Goal: Task Accomplishment & Management: Manage account settings

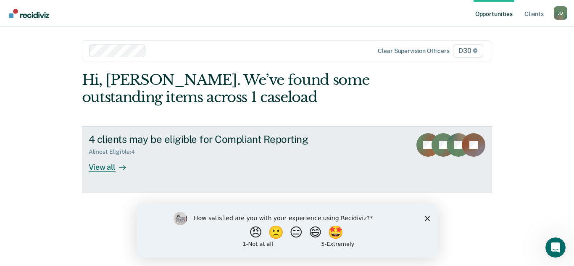
click at [115, 165] on div at bounding box center [120, 167] width 10 height 10
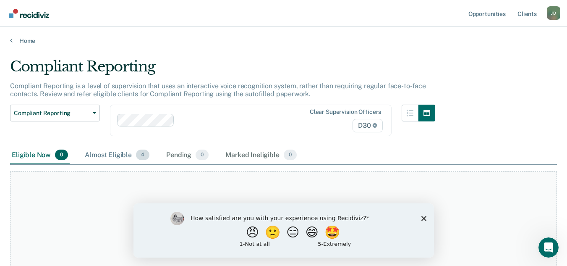
click at [124, 155] on div "Almost Eligible 4" at bounding box center [117, 155] width 68 height 18
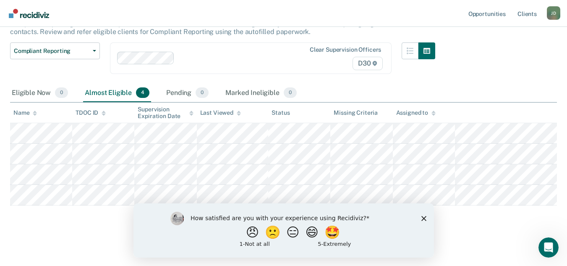
scroll to position [78, 0]
